Goal: Task Accomplishment & Management: Manage account settings

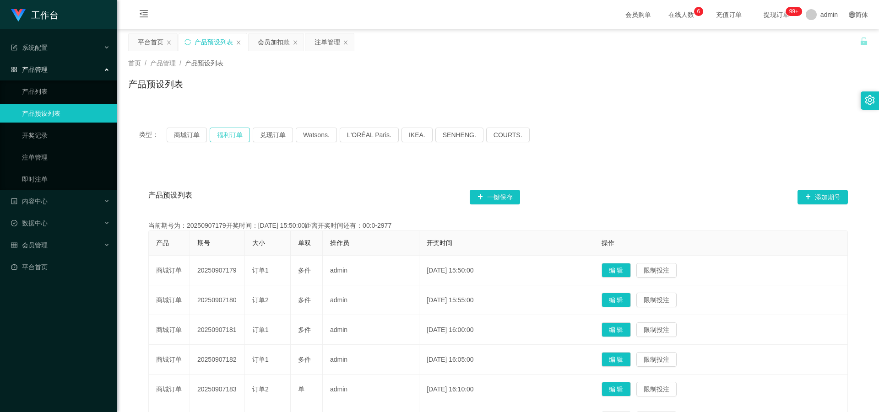
drag, startPoint x: 0, startPoint y: 0, endPoint x: 235, endPoint y: 135, distance: 271.1
click at [235, 135] on button "福利订单" at bounding box center [230, 135] width 40 height 15
click at [196, 133] on button "商城订单" at bounding box center [187, 135] width 40 height 15
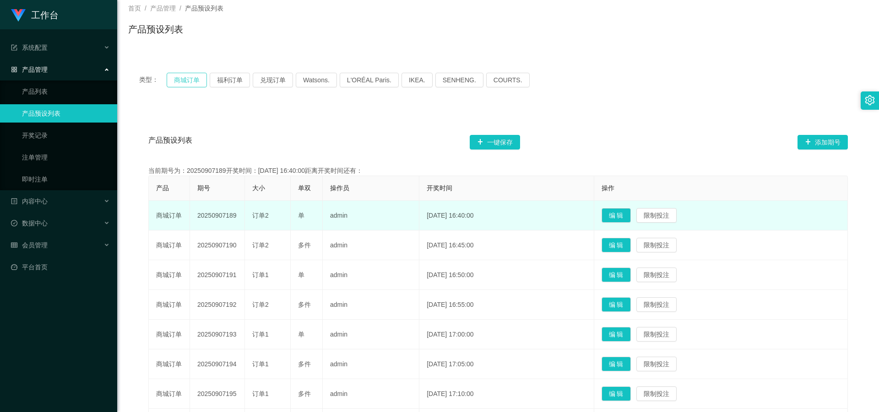
scroll to position [92, 0]
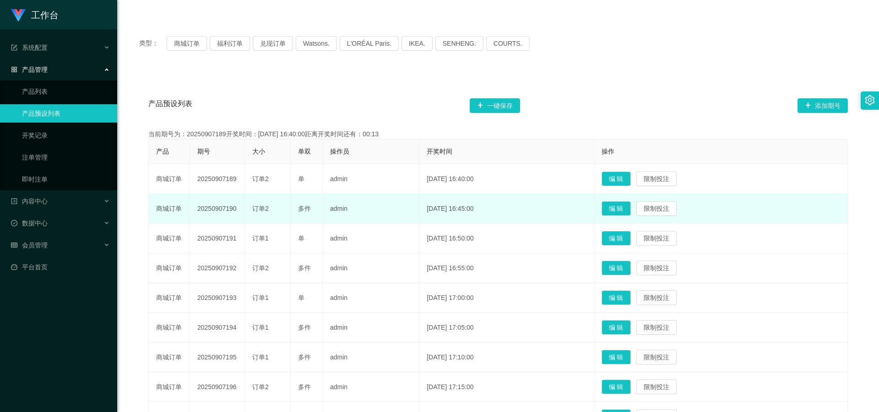
drag, startPoint x: 198, startPoint y: 207, endPoint x: 237, endPoint y: 207, distance: 38.5
click at [237, 207] on td "20250907190" at bounding box center [217, 209] width 55 height 30
copy td "20250907190"
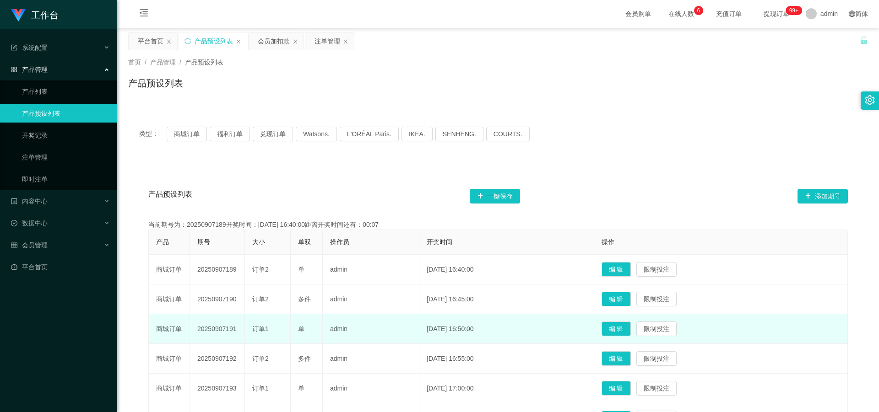
scroll to position [0, 0]
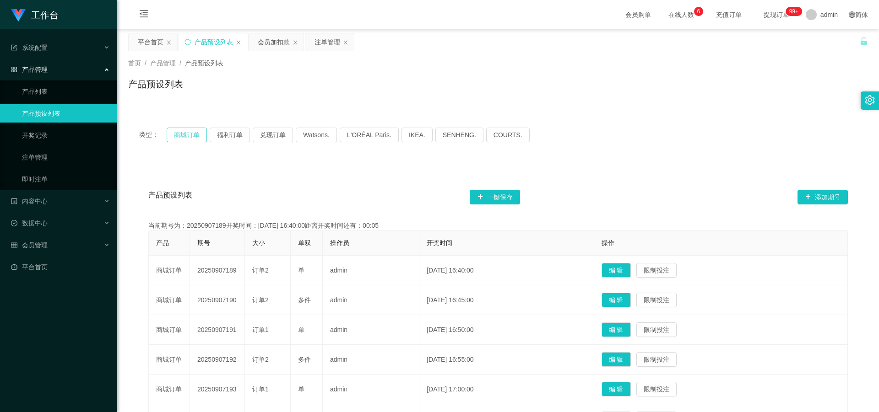
click at [184, 134] on button "商城订单" at bounding box center [187, 135] width 40 height 15
click at [179, 135] on button "商城订单" at bounding box center [187, 135] width 40 height 15
click at [233, 134] on button "福利订单" at bounding box center [230, 135] width 40 height 15
click at [184, 135] on button "商城订单" at bounding box center [187, 135] width 40 height 15
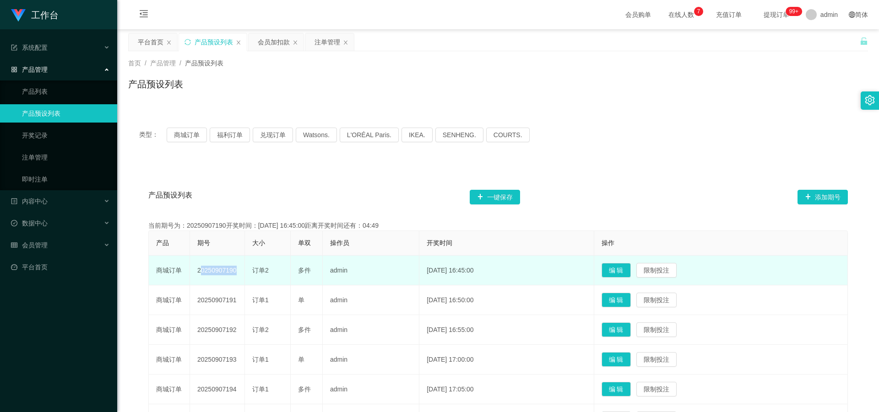
drag, startPoint x: 197, startPoint y: 268, endPoint x: 249, endPoint y: 274, distance: 52.5
click at [249, 274] on tr "商城订单 20250907190 订单2 多件 admin [DATE] 16:45:00 编 辑 限制投注" at bounding box center [498, 271] width 699 height 30
copy td "20250907190"
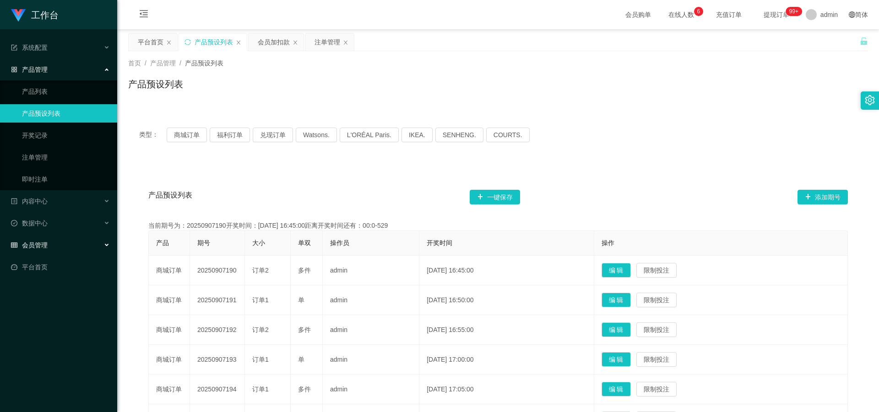
click at [61, 241] on div "会员管理" at bounding box center [58, 245] width 117 height 18
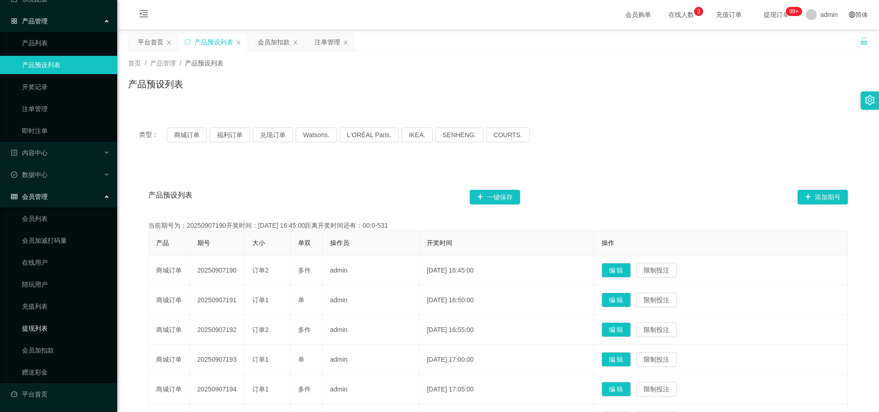
scroll to position [49, 0]
click at [47, 348] on link "会员加扣款" at bounding box center [66, 350] width 88 height 18
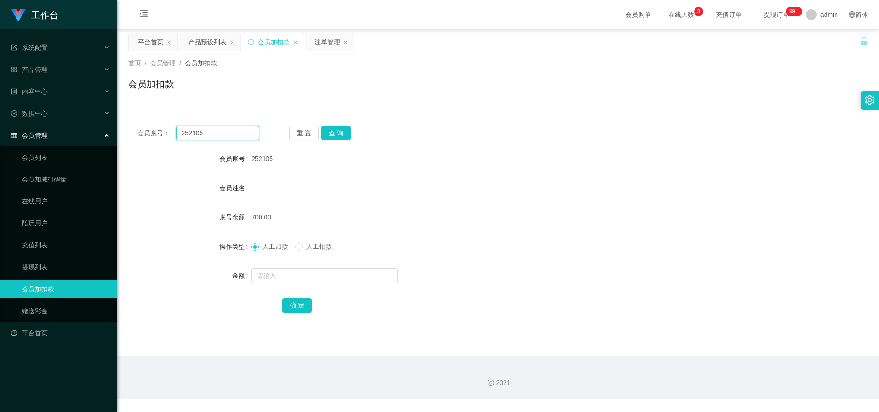
click at [217, 137] on input "252105" at bounding box center [217, 133] width 83 height 15
type input "2"
paste input "97302751"
type input "97302751"
click at [335, 135] on button "查 询" at bounding box center [335, 133] width 29 height 15
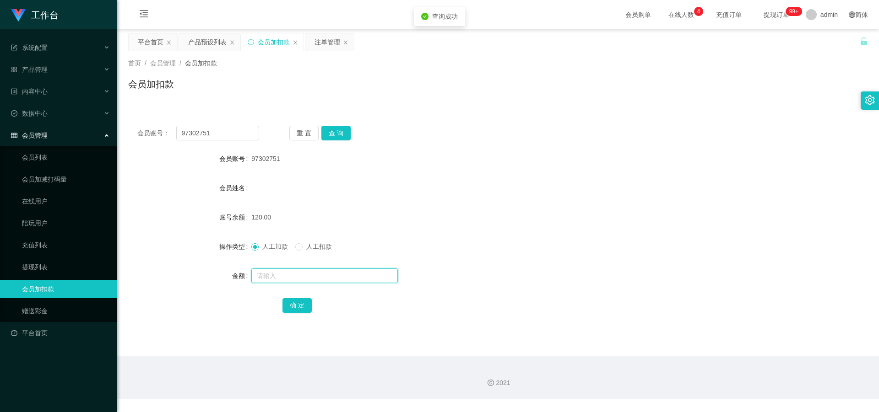
click at [274, 273] on input "text" at bounding box center [324, 276] width 146 height 15
type input "10"
click at [300, 306] on button "确 定" at bounding box center [296, 305] width 29 height 15
